Goal: Check status: Check status

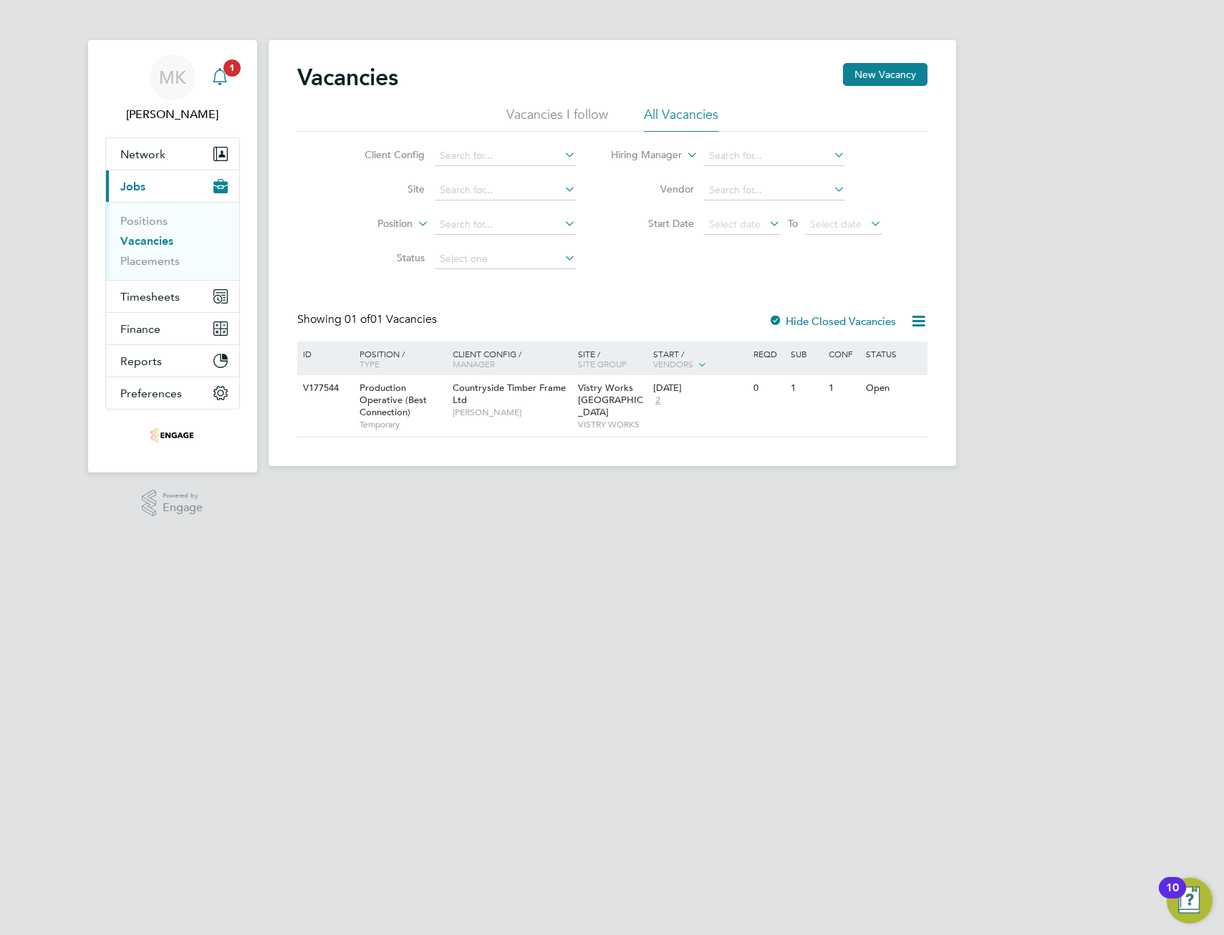
click at [221, 75] on icon "Main navigation" at bounding box center [219, 76] width 17 height 17
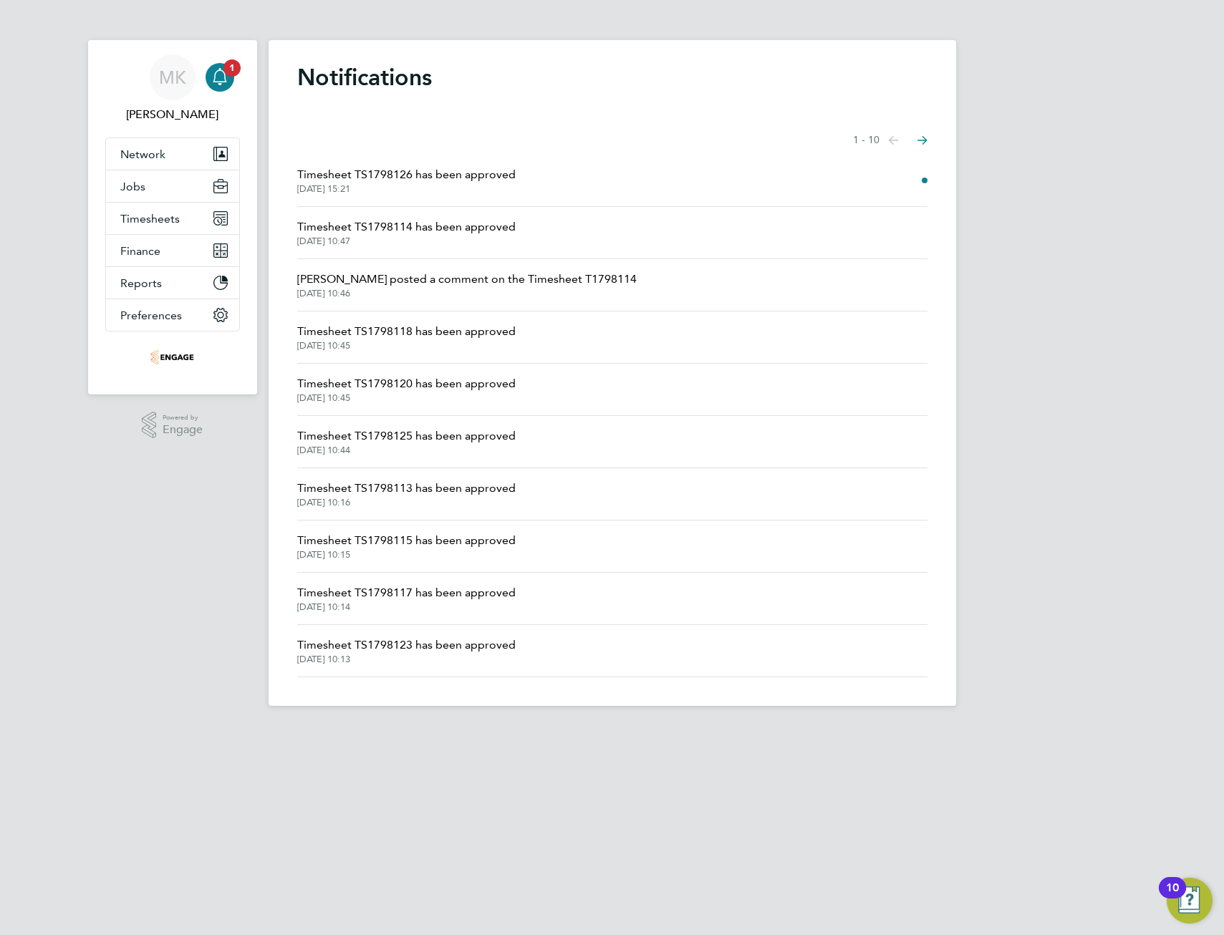
click at [430, 177] on span "Timesheet TS1798126 has been approved" at bounding box center [406, 174] width 218 height 17
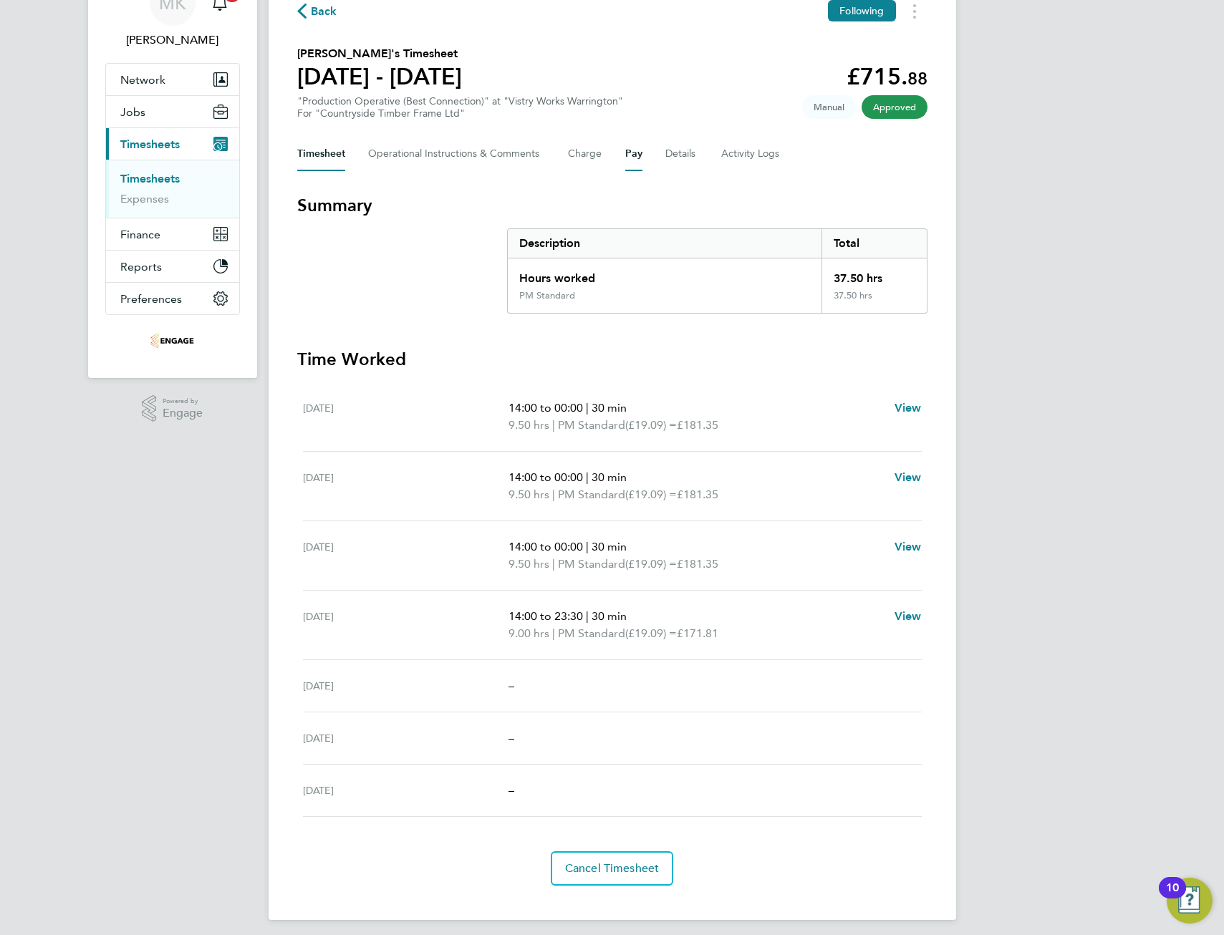
scroll to position [82, 0]
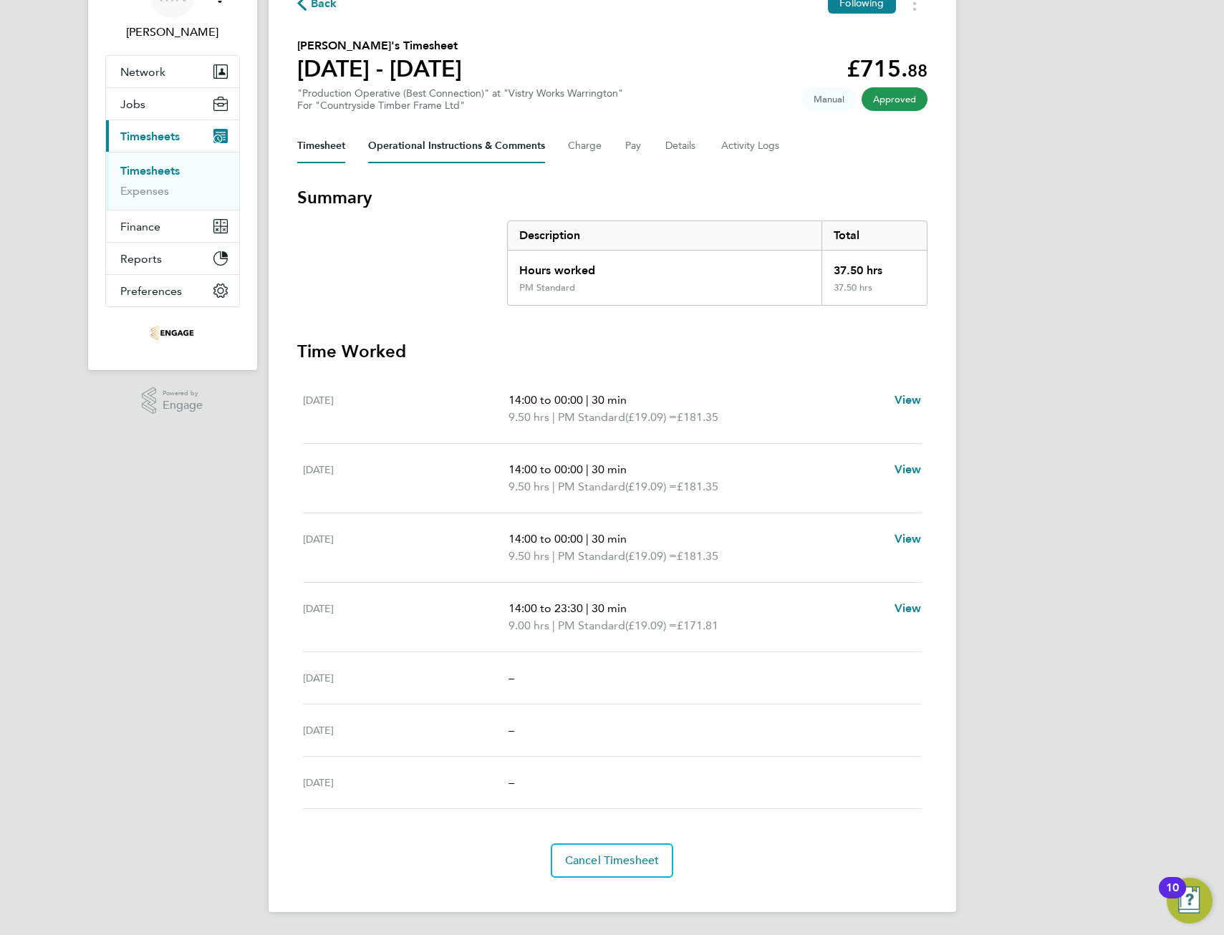
click at [429, 146] on Comments-tab "Operational Instructions & Comments" at bounding box center [456, 146] width 177 height 34
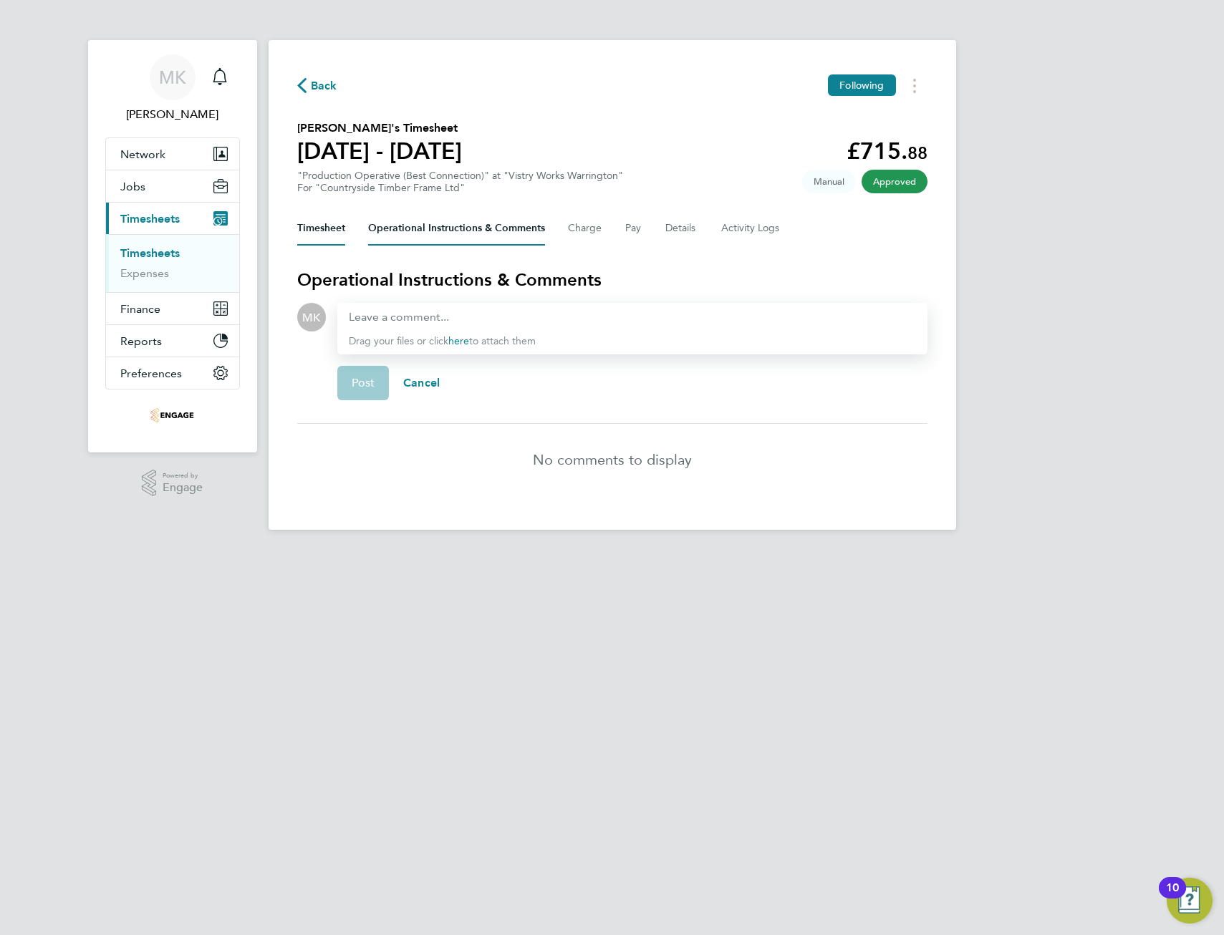
click at [320, 229] on button "Timesheet" at bounding box center [321, 228] width 48 height 34
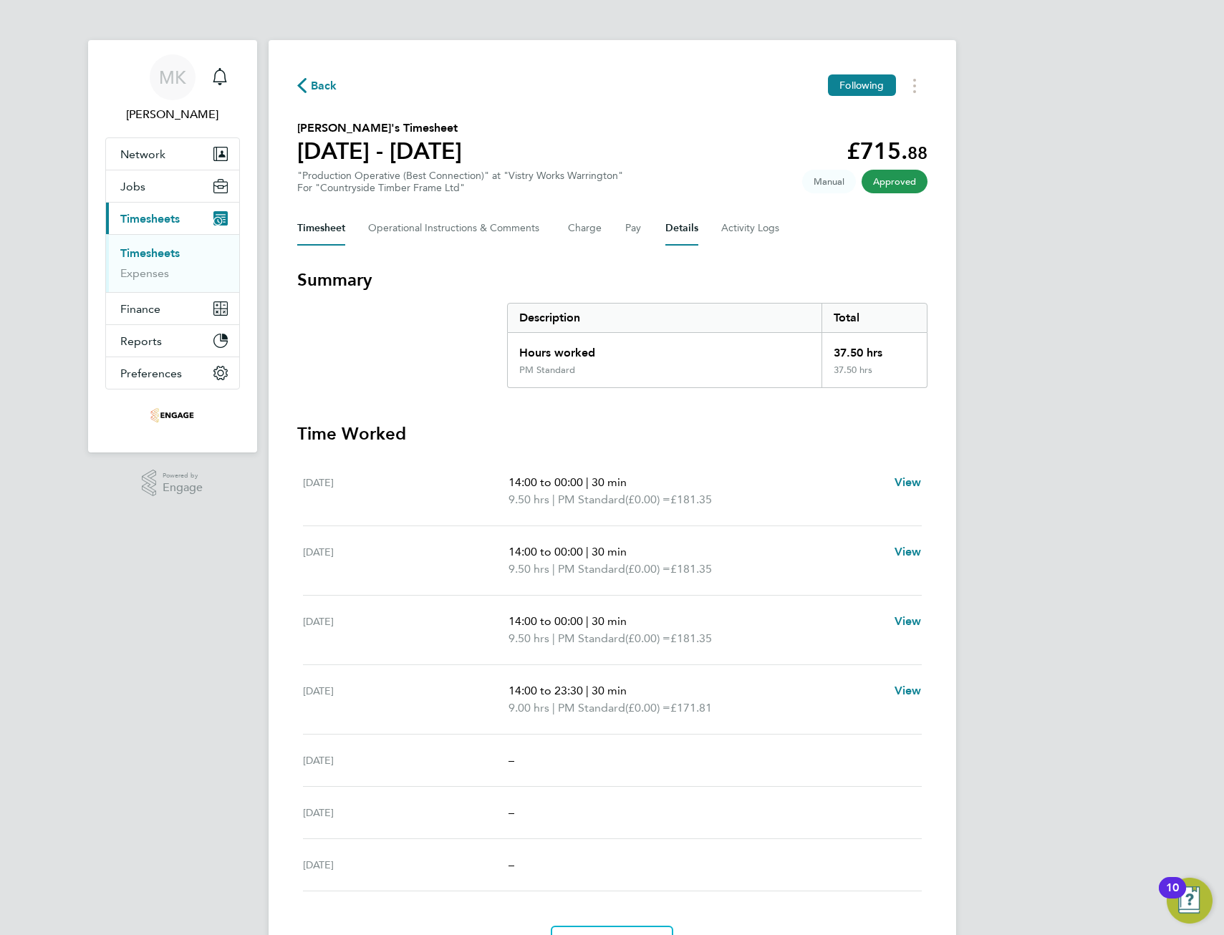
click at [670, 228] on button "Details" at bounding box center [681, 228] width 33 height 34
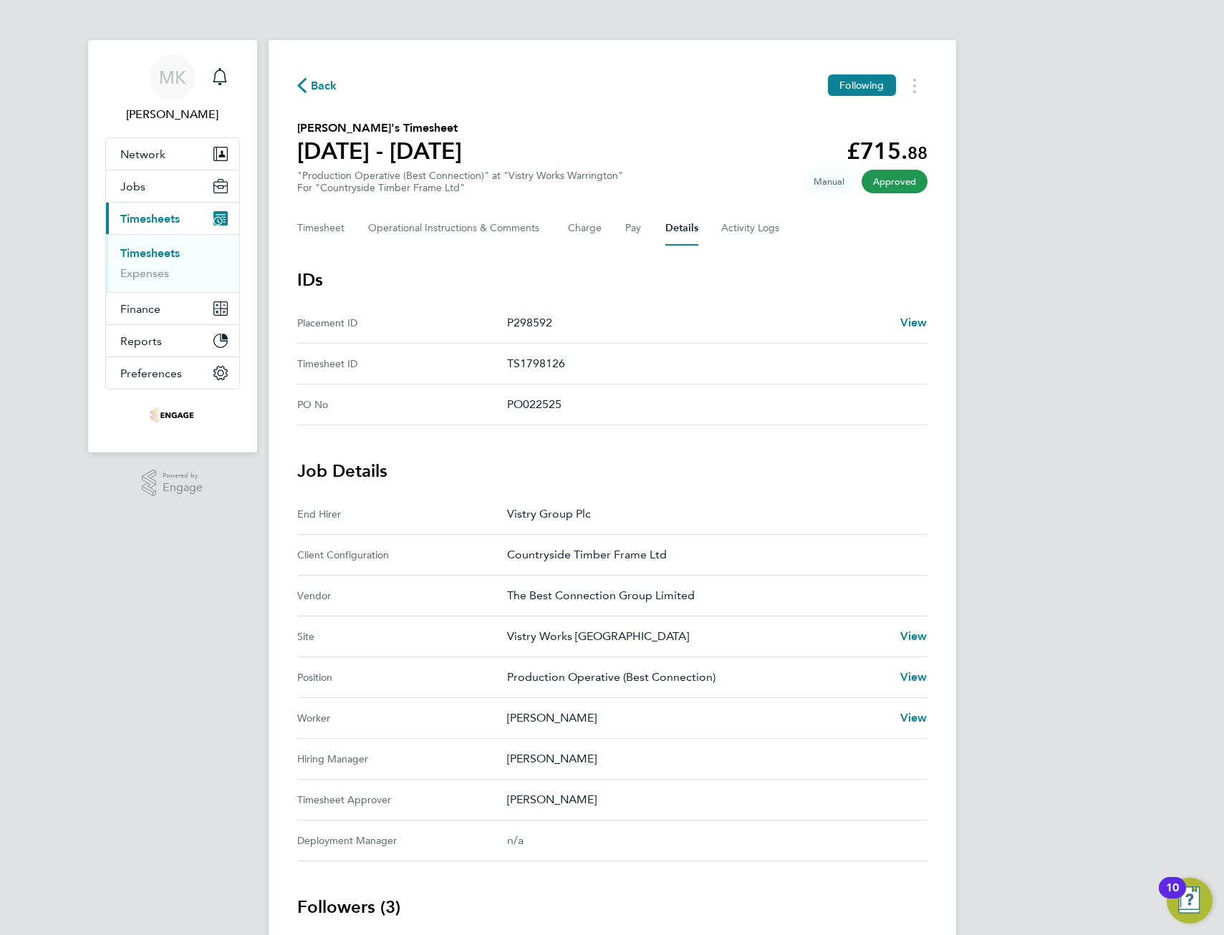
drag, startPoint x: 508, startPoint y: 404, endPoint x: 567, endPoint y: 402, distance: 58.8
click at [567, 402] on p "PO022525" at bounding box center [711, 404] width 409 height 17
drag, startPoint x: 567, startPoint y: 402, endPoint x: 539, endPoint y: 403, distance: 27.9
copy p "PO022525"
